Goal: Information Seeking & Learning: Find specific fact

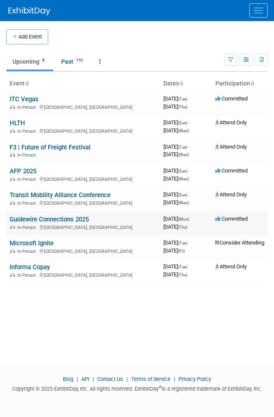
click at [36, 216] on link "Guidewire Connections 2025" at bounding box center [49, 219] width 79 height 8
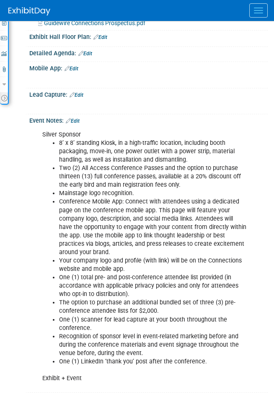
scroll to position [268, 0]
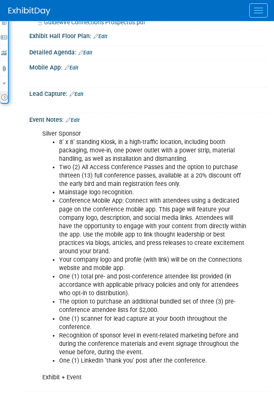
click at [67, 139] on div "Silver Sponsor 8’ x 8’ standing Kiosk, in a high-traffic location, including bo…" at bounding box center [143, 256] width 215 height 260
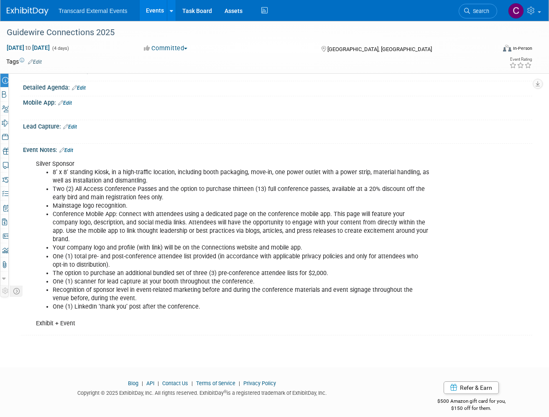
scroll to position [182, 0]
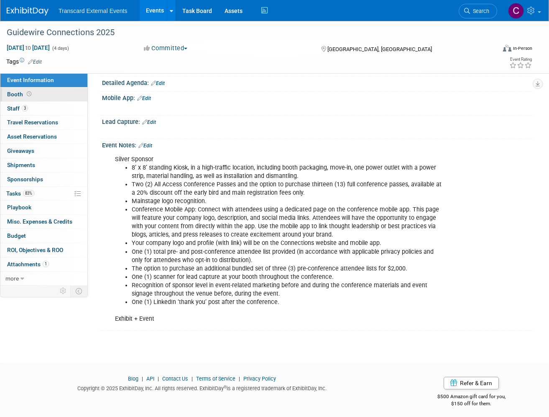
click at [27, 99] on link "Booth" at bounding box center [43, 94] width 87 height 14
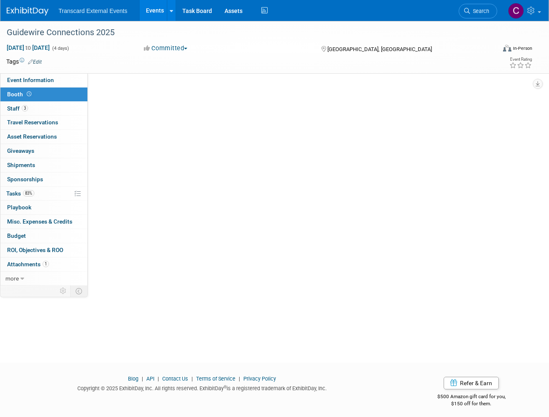
scroll to position [0, 0]
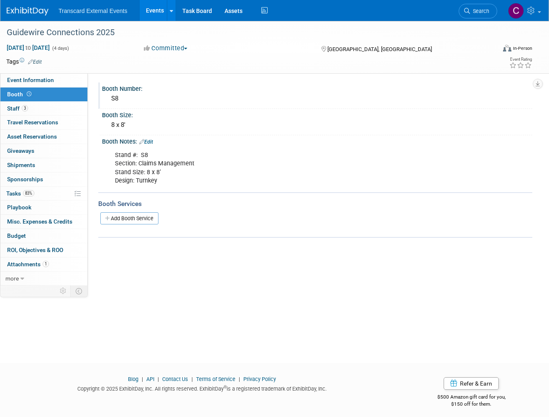
click at [117, 99] on div "S8" at bounding box center [317, 98] width 418 height 13
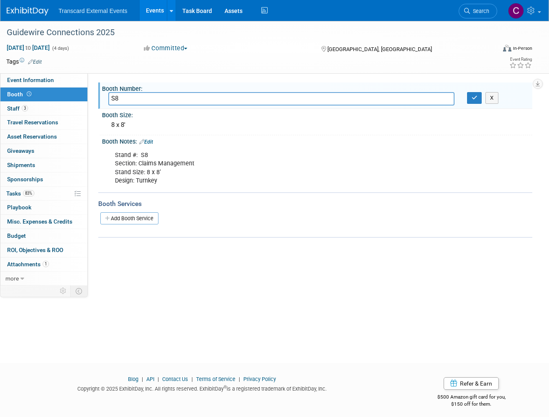
click at [117, 99] on input "S8" at bounding box center [281, 98] width 346 height 13
click at [143, 179] on div "Stand #: S8 Section: Claims Management Stand Size: 8 x 8’ Design: Turnkey" at bounding box center [278, 168] width 339 height 42
click at [172, 157] on div "Stand #: S8 Section: Claims Management Stand Size: 8 x 8’ Design: Turnkey" at bounding box center [278, 168] width 339 height 42
click at [169, 162] on div "Stand #: S8 Section: Claims Management Stand Size: 8 x 8’ Design: Turnkey" at bounding box center [278, 168] width 339 height 42
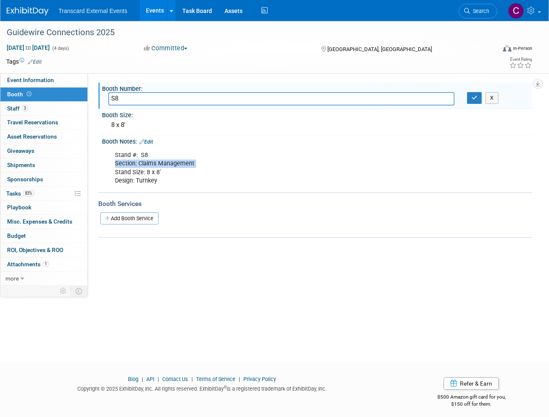
click at [169, 162] on div "Stand #: S8 Section: Claims Management Stand Size: 8 x 8’ Design: Turnkey" at bounding box center [278, 168] width 339 height 42
copy div "Section: Claims Management"
click at [45, 85] on link "Event Information" at bounding box center [43, 80] width 87 height 14
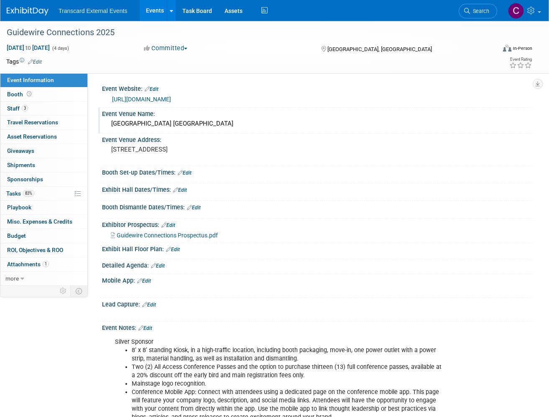
click at [150, 123] on div "Fontainebleau Las Vegas" at bounding box center [317, 123] width 418 height 13
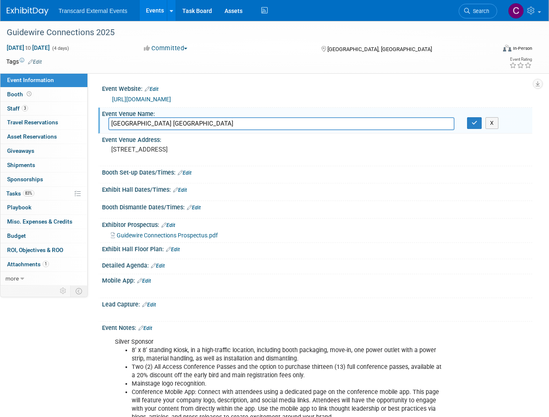
click at [150, 123] on input "Fontainebleau Las Vegas" at bounding box center [281, 123] width 346 height 13
click at [126, 98] on link "https://connections.guidewire.com/event/2cdb2fdd-95ef-4b15-abf6-6b452e4163e1/co…" at bounding box center [141, 99] width 59 height 7
